Goal: Information Seeking & Learning: Learn about a topic

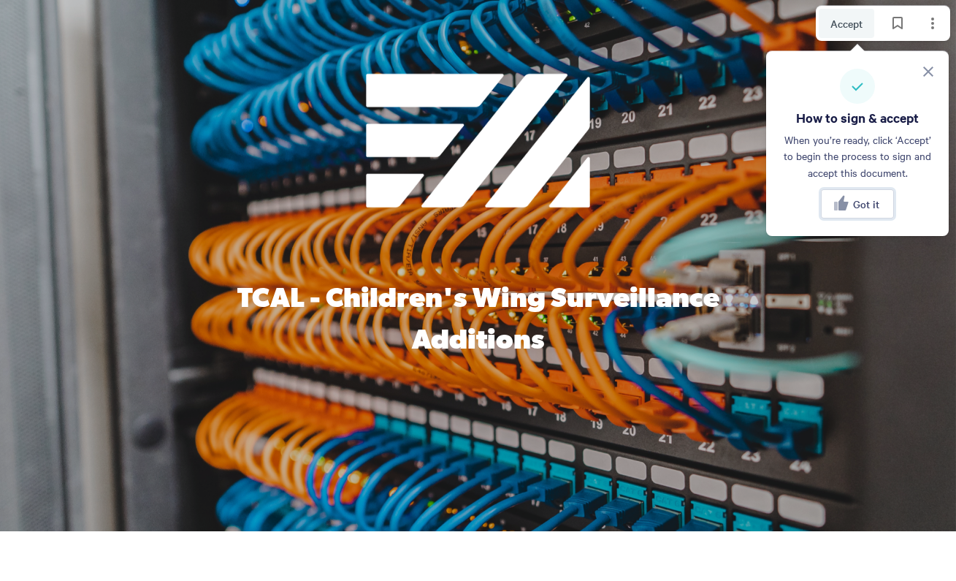
click at [855, 206] on span "Got it" at bounding box center [866, 204] width 26 height 12
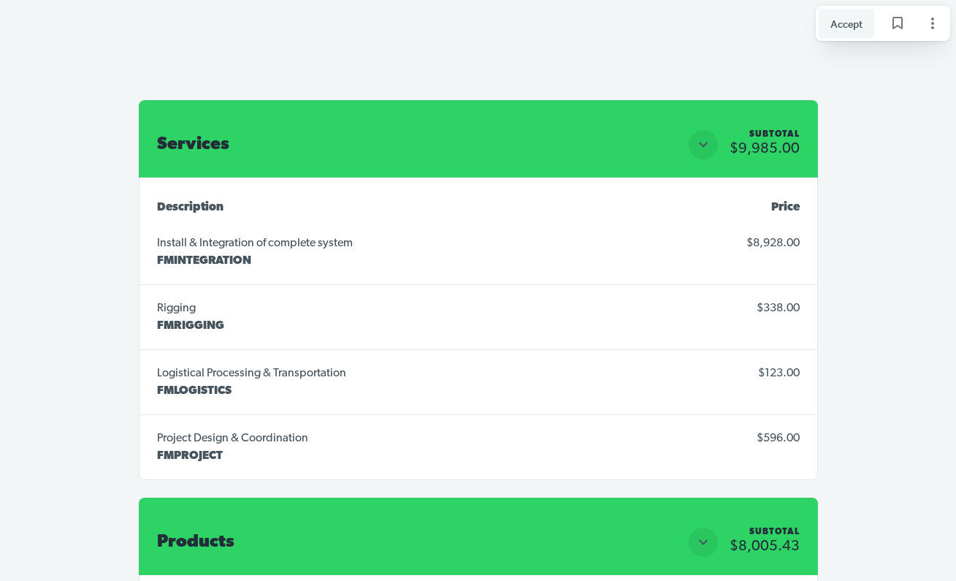
scroll to position [4285, 0]
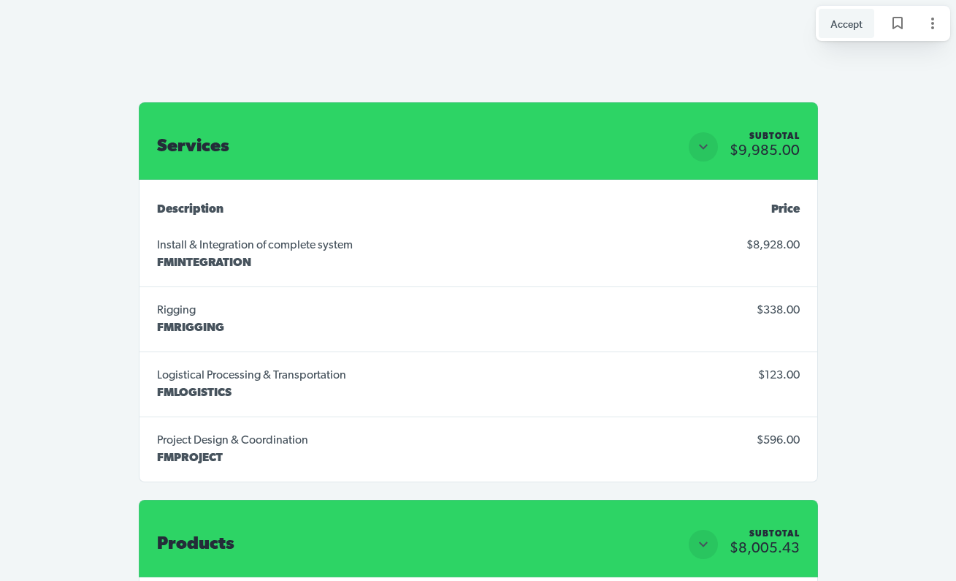
click at [609, 438] on td "Project Design & Coordination FMPROJECT" at bounding box center [379, 449] width 479 height 65
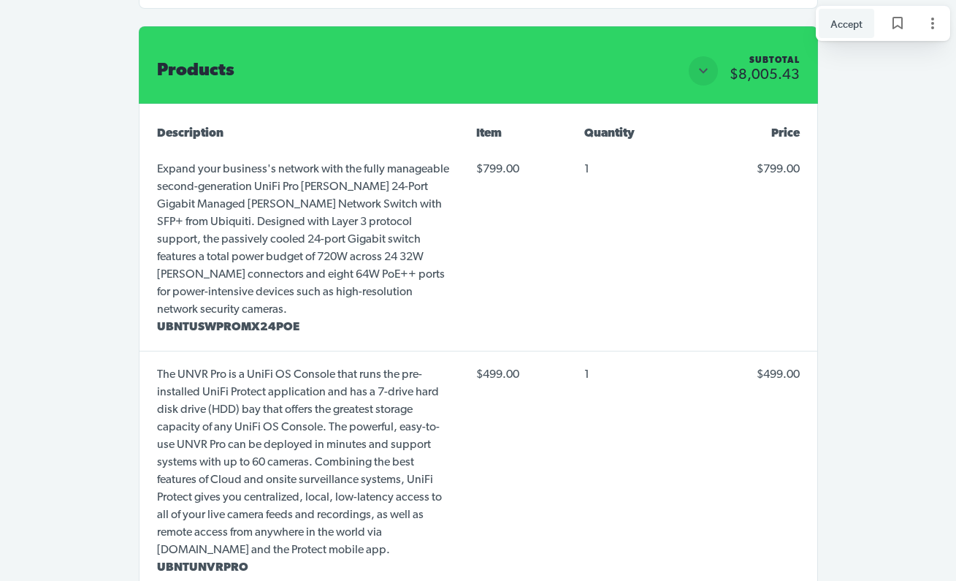
scroll to position [4760, 0]
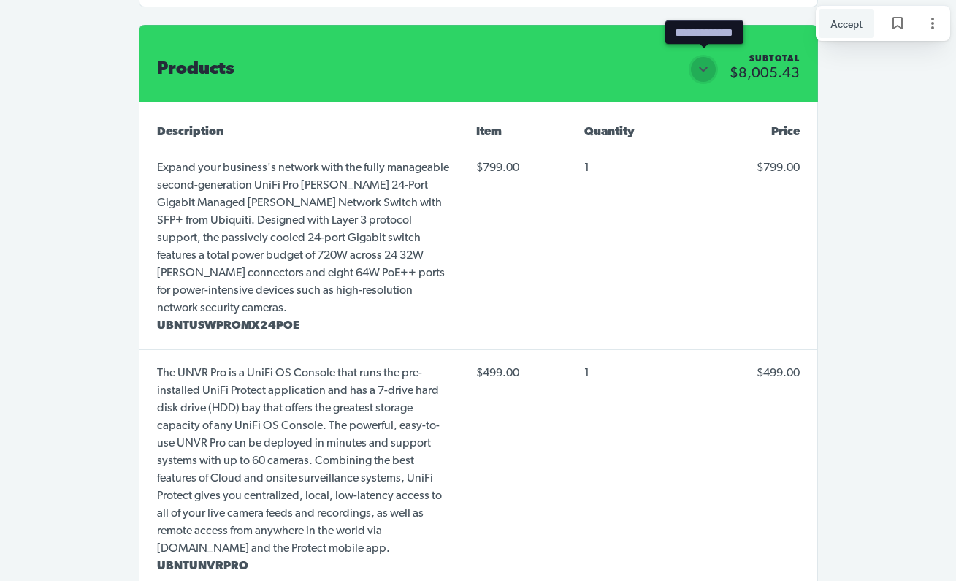
click at [704, 69] on icon "Close section" at bounding box center [703, 69] width 9 height 5
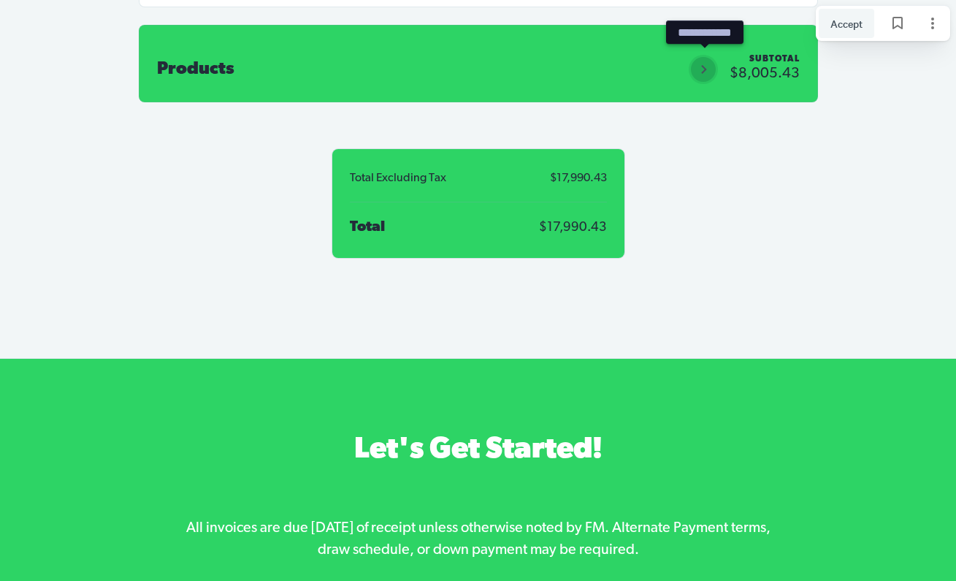
click at [704, 69] on icon "Open section" at bounding box center [704, 70] width 18 height 18
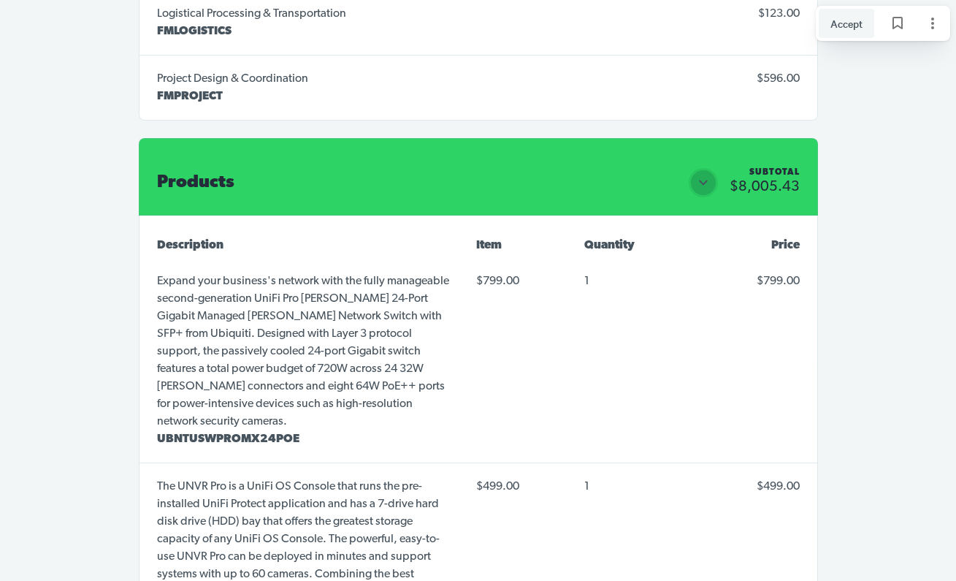
scroll to position [4643, 0]
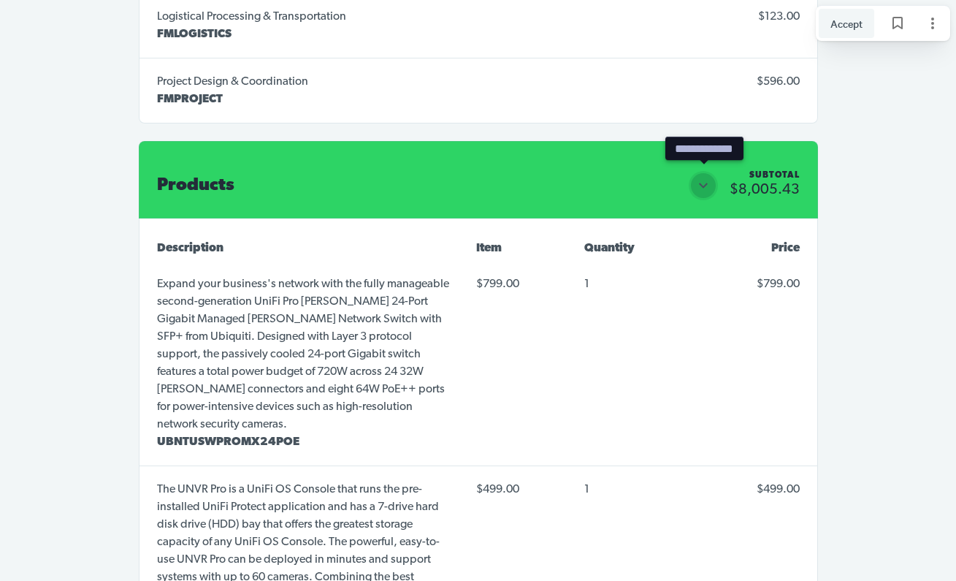
click at [700, 185] on icon "Close section" at bounding box center [704, 186] width 18 height 18
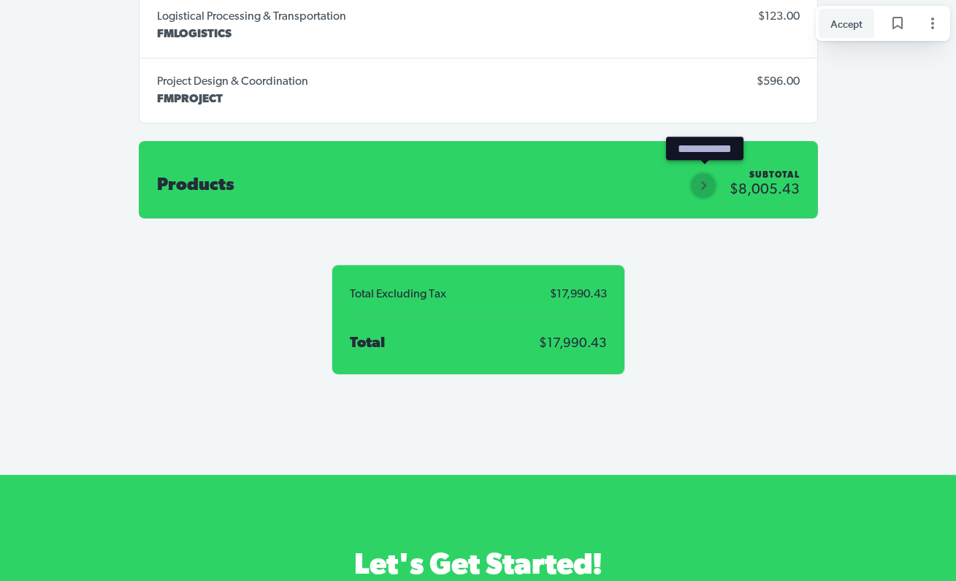
click at [700, 185] on icon "Open section" at bounding box center [704, 186] width 18 height 18
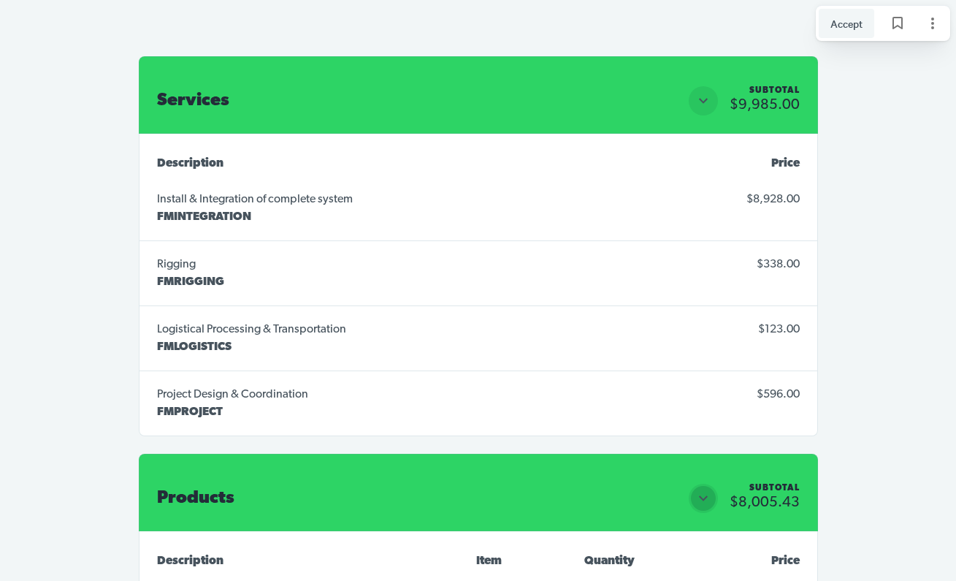
scroll to position [4332, 0]
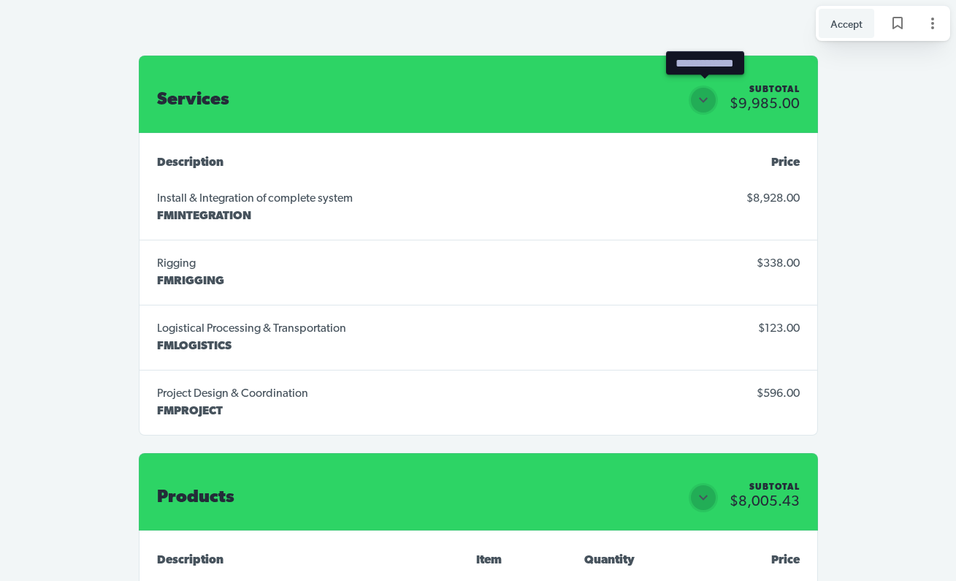
click at [702, 99] on icon "Close section" at bounding box center [704, 100] width 18 height 18
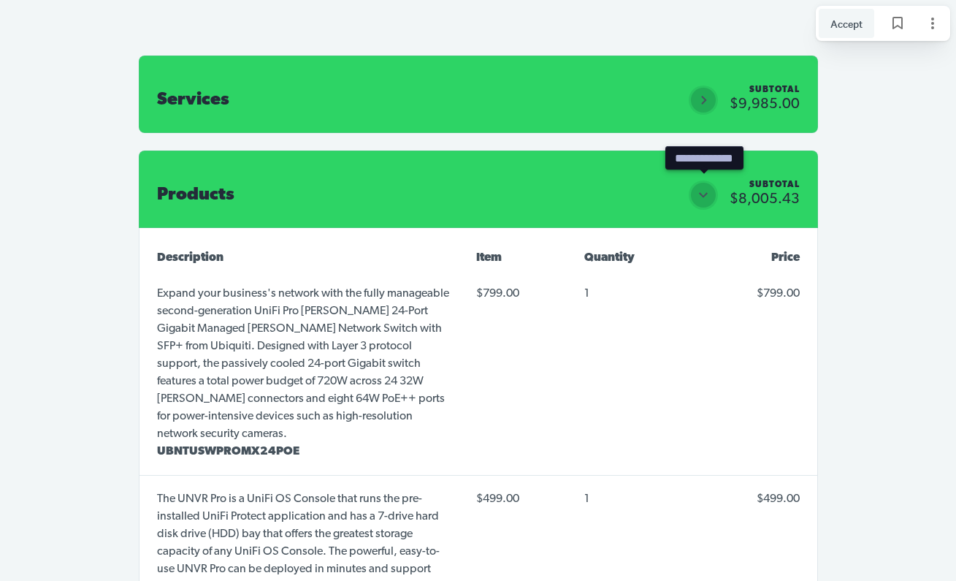
click at [704, 189] on icon "Close section" at bounding box center [704, 195] width 18 height 18
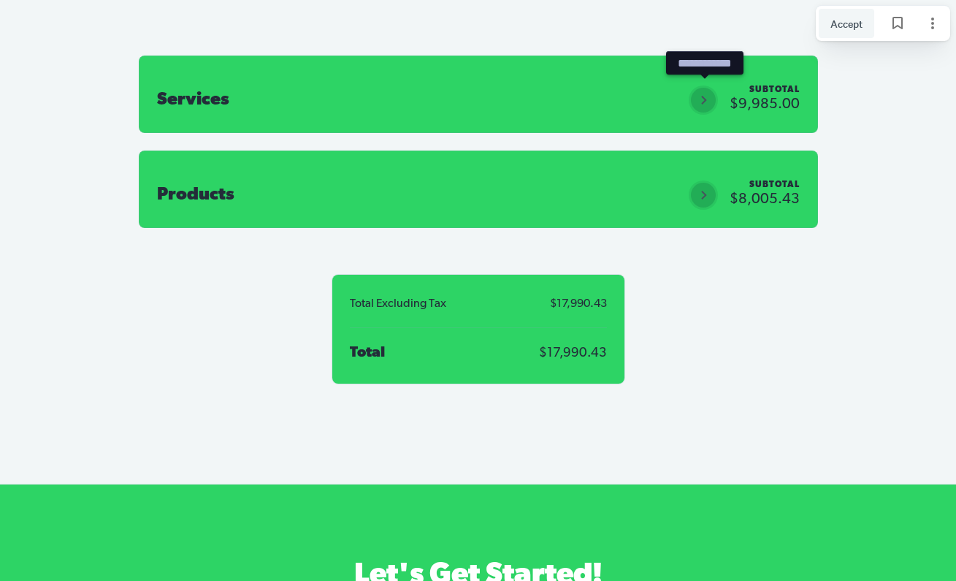
click at [704, 88] on button "Open section" at bounding box center [703, 99] width 29 height 29
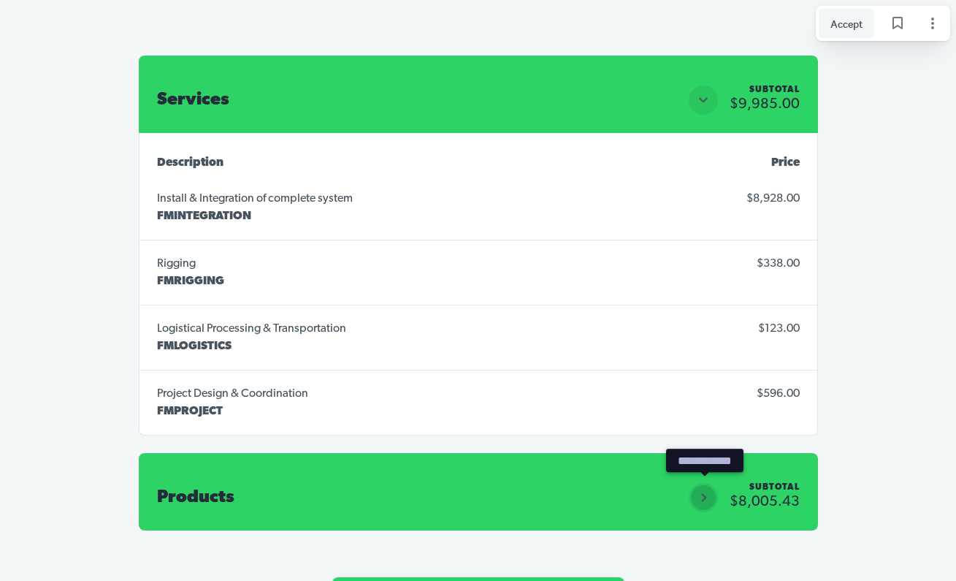
click at [702, 489] on icon "Open section" at bounding box center [704, 498] width 18 height 18
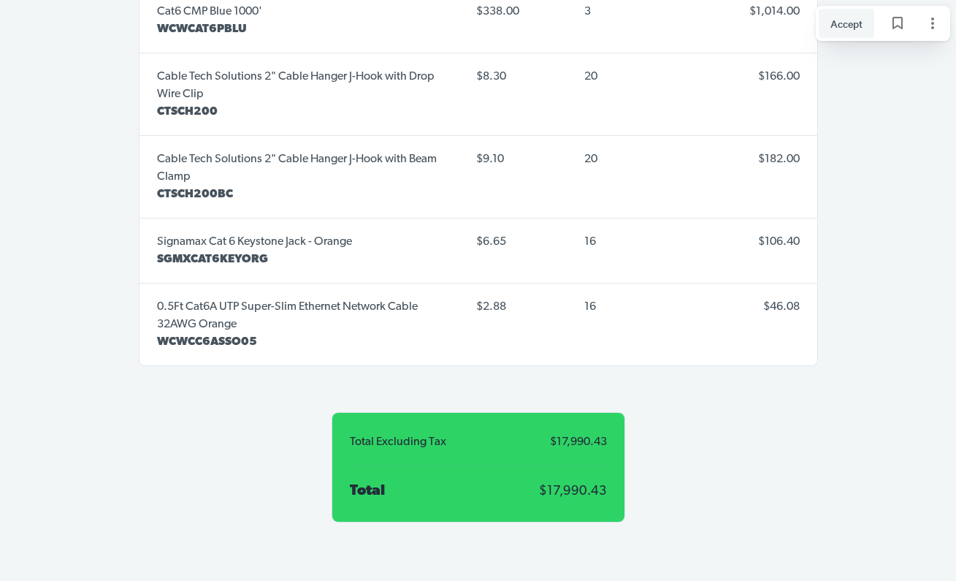
scroll to position [5892, 0]
